Goal: Go to known website: Go to known website

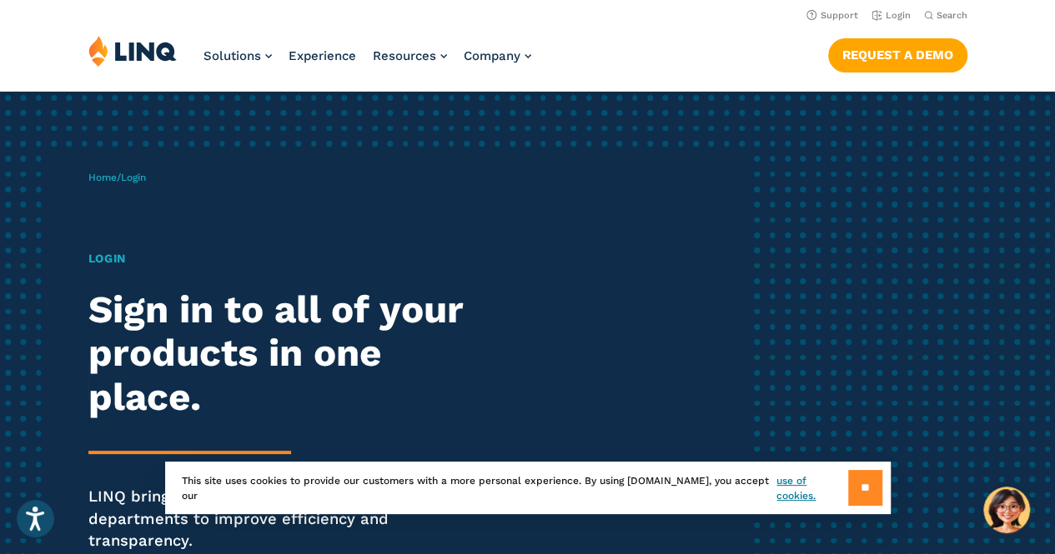
click at [863, 479] on input "**" at bounding box center [865, 488] width 34 height 36
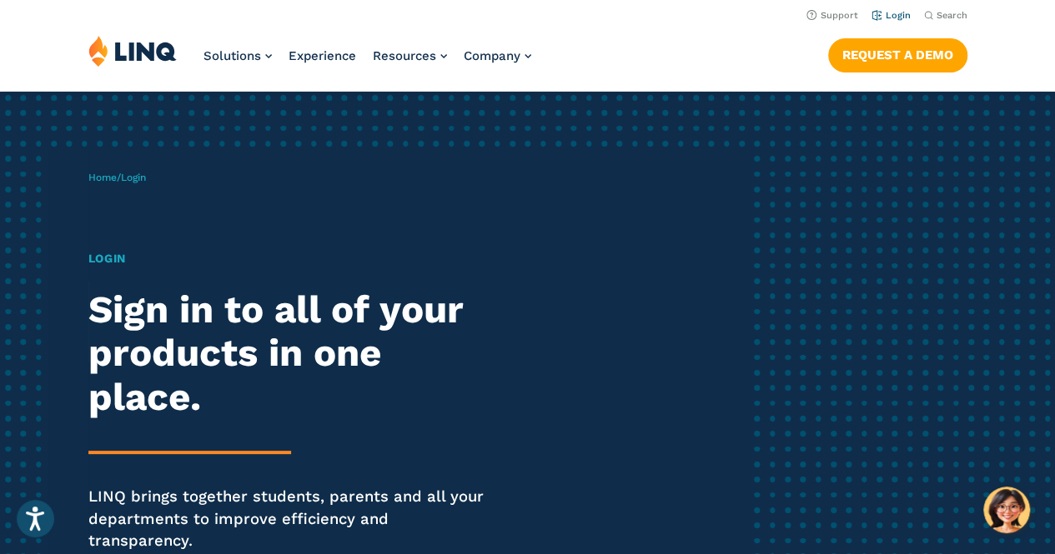
click at [902, 18] on link "Login" at bounding box center [890, 15] width 39 height 11
click at [152, 48] on img at bounding box center [132, 51] width 88 height 32
